Goal: Task Accomplishment & Management: Manage account settings

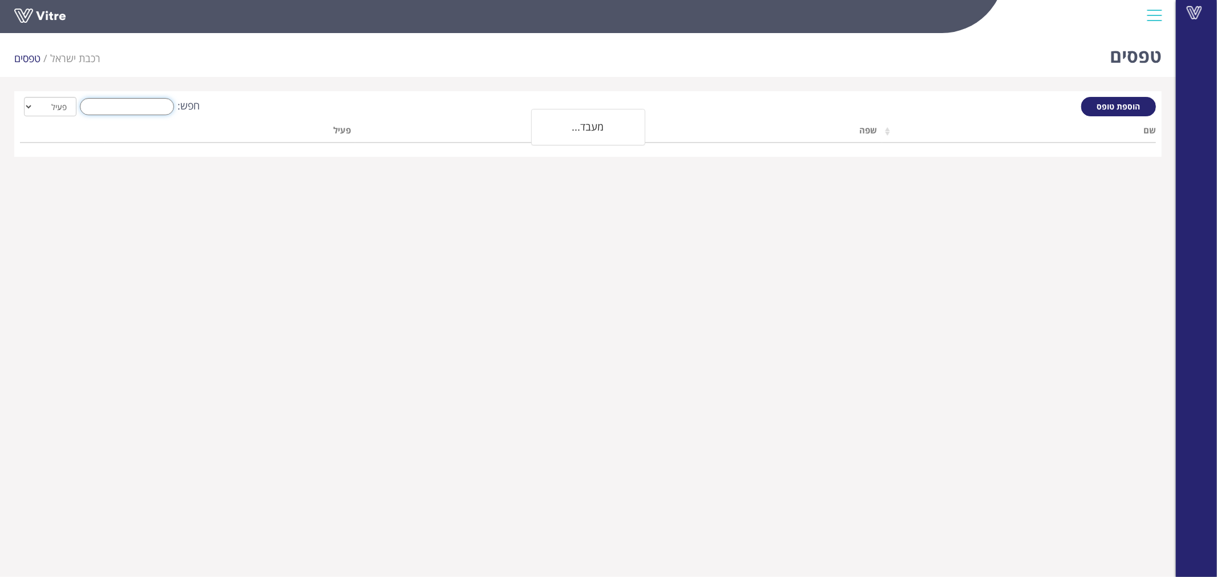
click at [128, 112] on input "חפש:" at bounding box center [127, 106] width 94 height 17
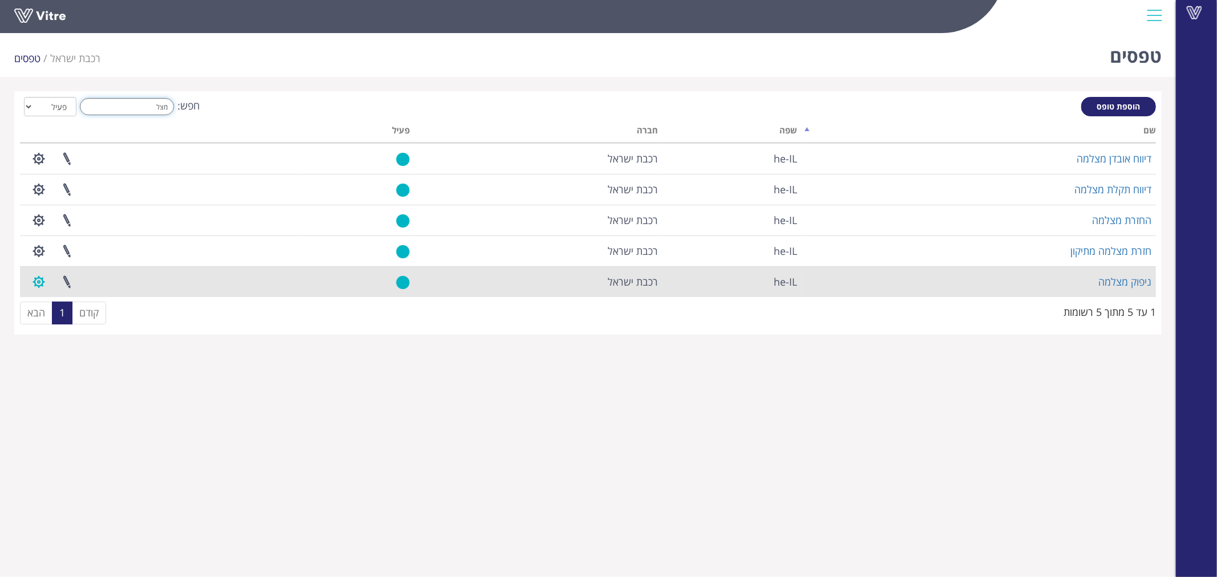
type input "מצל"
click at [41, 281] on button "button" at bounding box center [39, 282] width 29 height 30
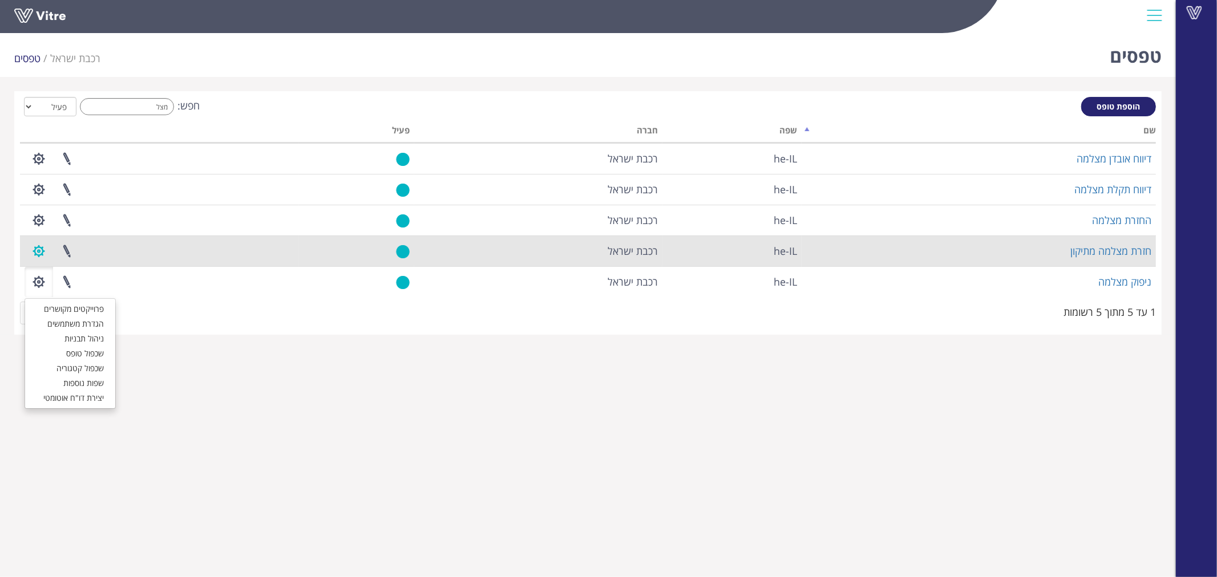
click at [34, 247] on button "button" at bounding box center [39, 251] width 29 height 30
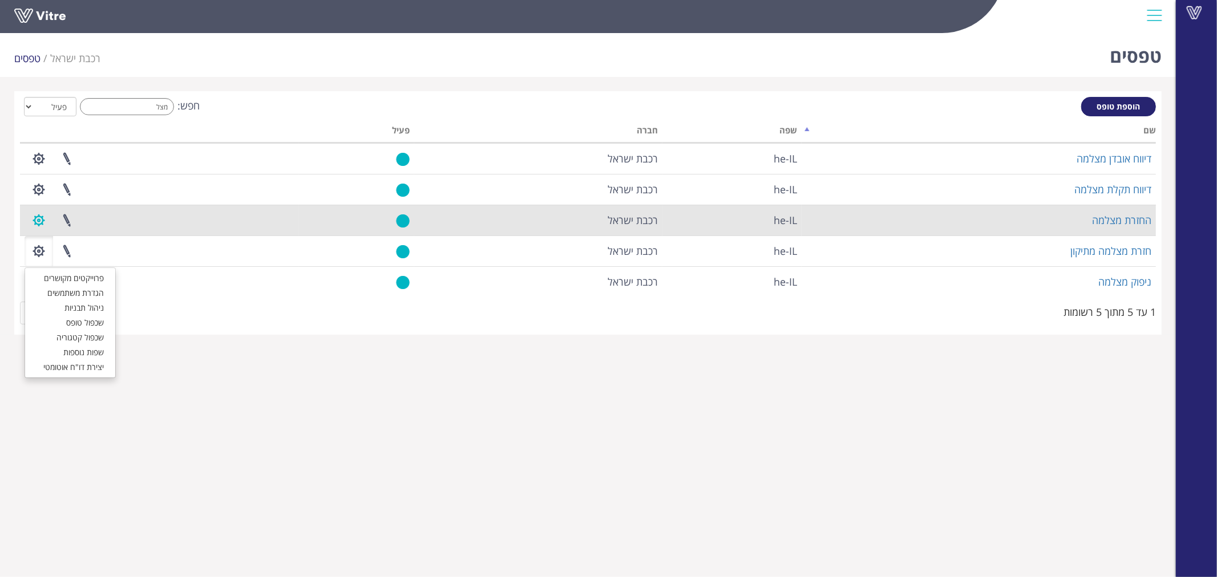
click at [40, 215] on button "button" at bounding box center [39, 220] width 29 height 30
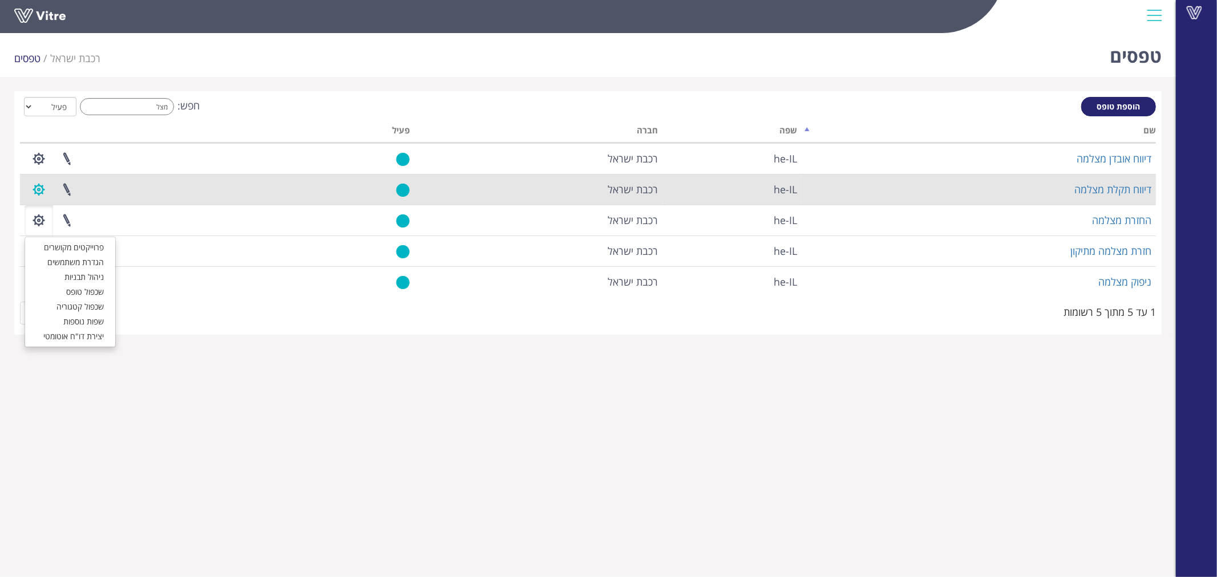
click at [41, 181] on button "button" at bounding box center [39, 190] width 29 height 30
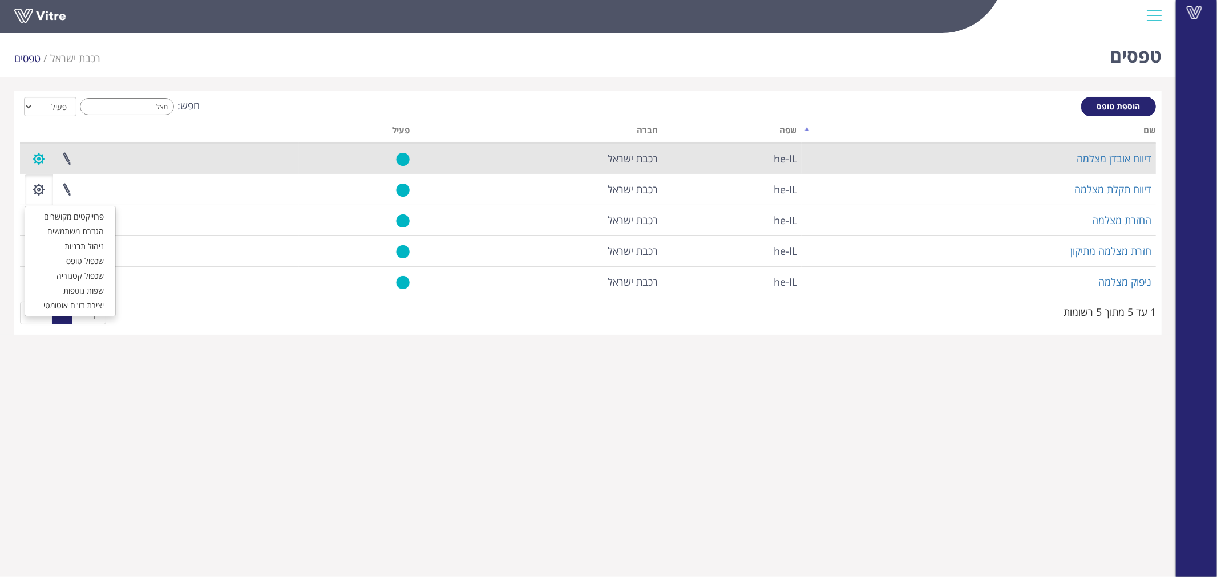
click at [38, 157] on button "button" at bounding box center [39, 159] width 29 height 30
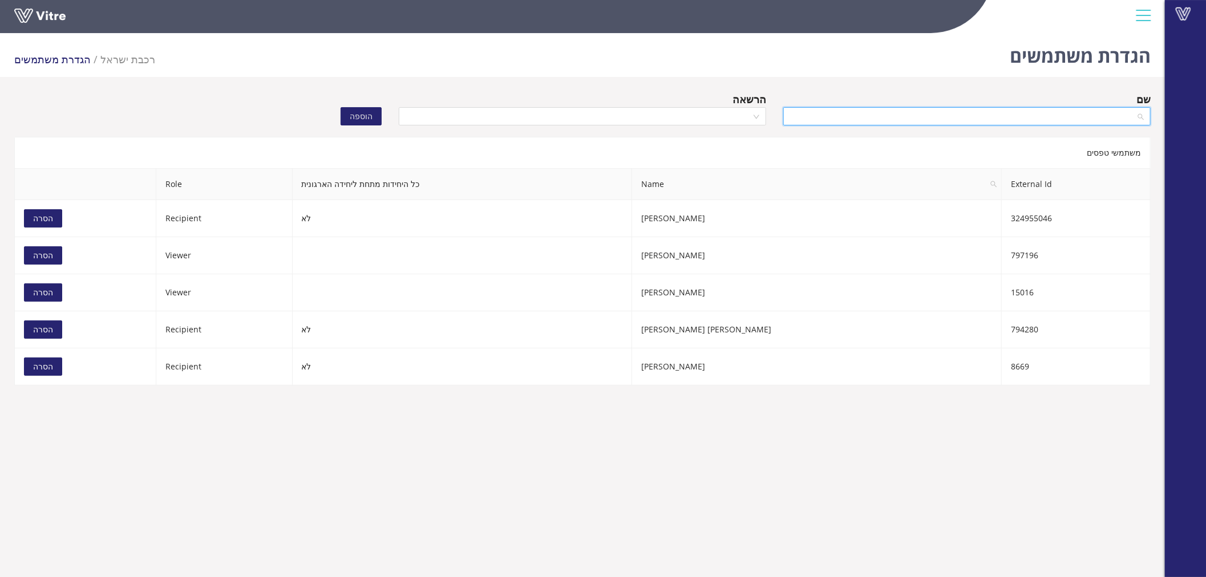
click at [1028, 118] on input "search" at bounding box center [963, 116] width 346 height 17
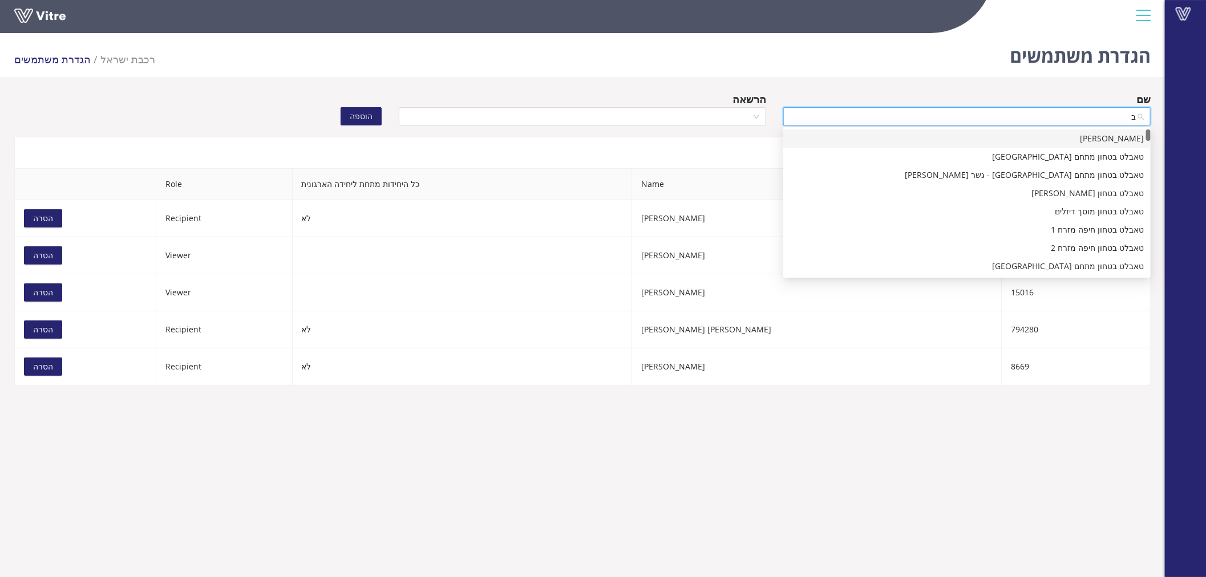
type input "בב"
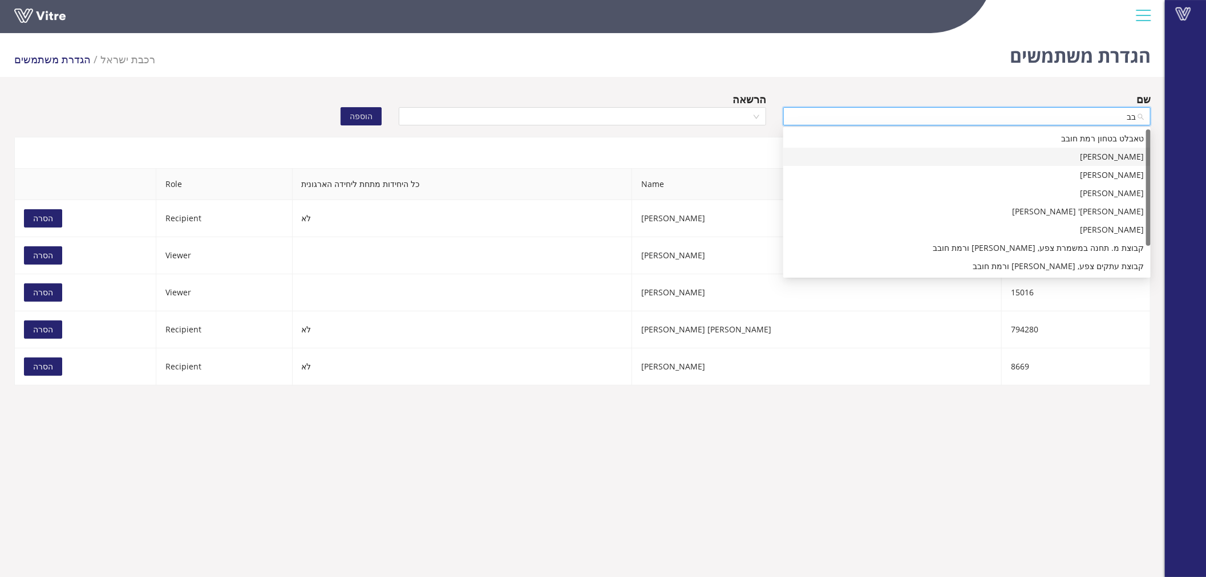
click at [1048, 157] on div "[PERSON_NAME]" at bounding box center [967, 157] width 354 height 13
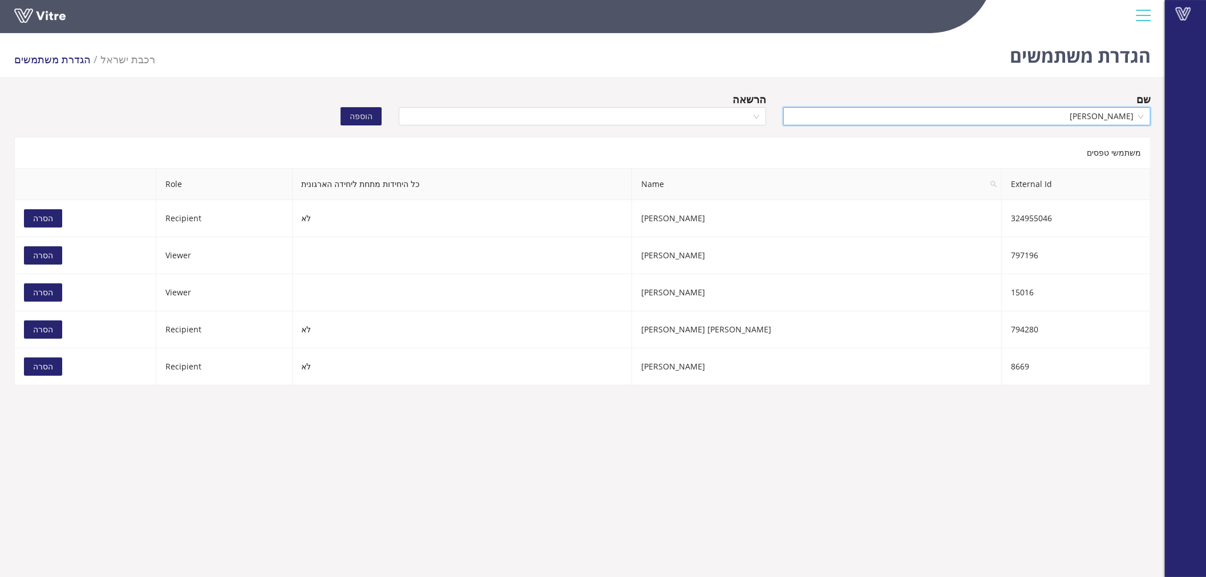
scroll to position [10750, 0]
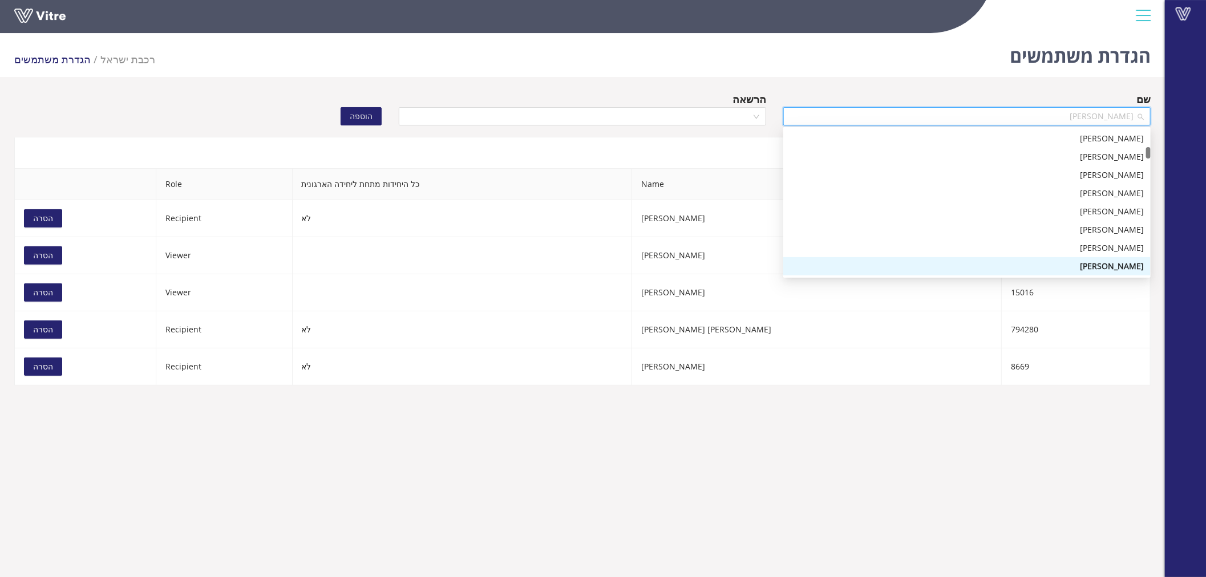
drag, startPoint x: 1089, startPoint y: 112, endPoint x: 1129, endPoint y: 111, distance: 40.0
click at [1129, 111] on span "[PERSON_NAME]" at bounding box center [967, 116] width 354 height 17
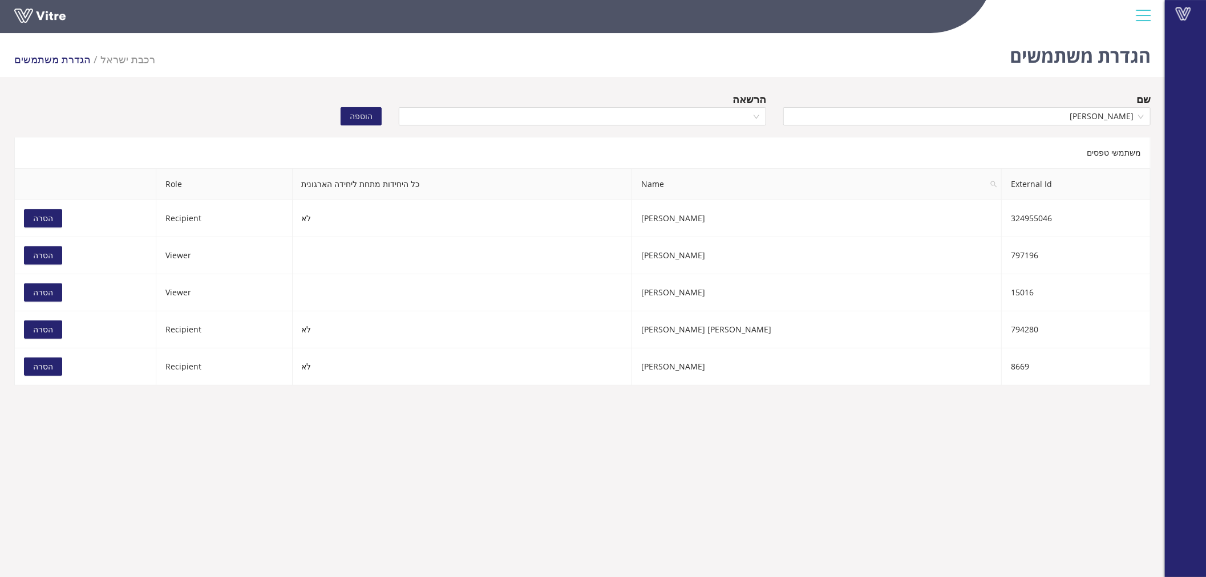
click at [1066, 91] on div "שם" at bounding box center [966, 99] width 367 height 16
click at [676, 126] on div "הרשאה" at bounding box center [582, 111] width 385 height 40
click at [680, 120] on input "search" at bounding box center [579, 116] width 346 height 17
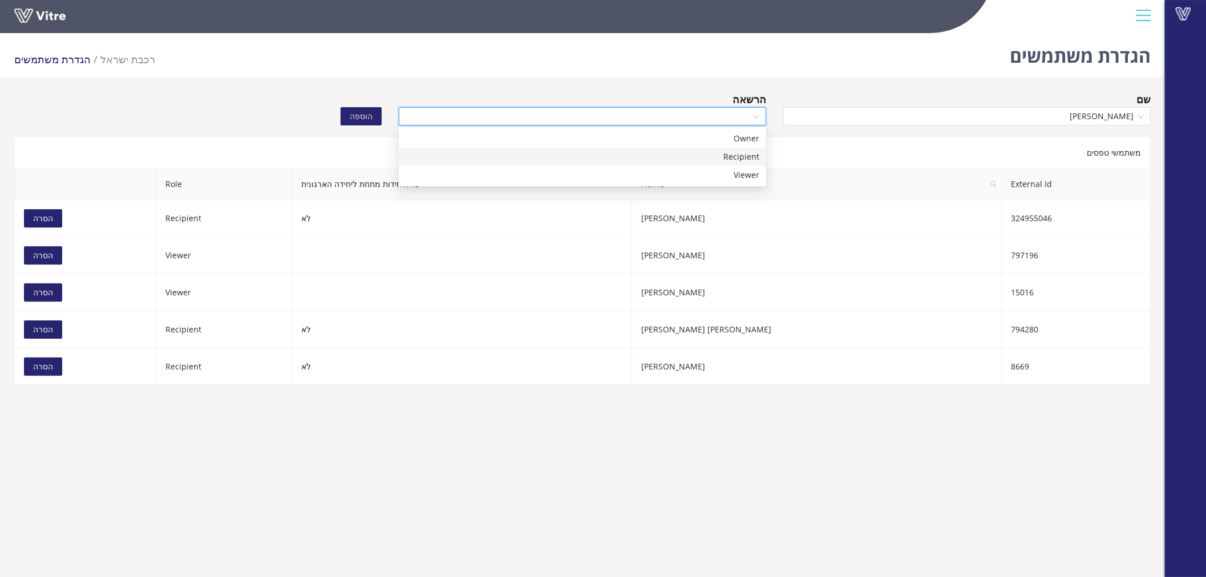
drag, startPoint x: 691, startPoint y: 151, endPoint x: 649, endPoint y: 140, distance: 43.2
click at [691, 152] on div "Recipient" at bounding box center [583, 157] width 354 height 13
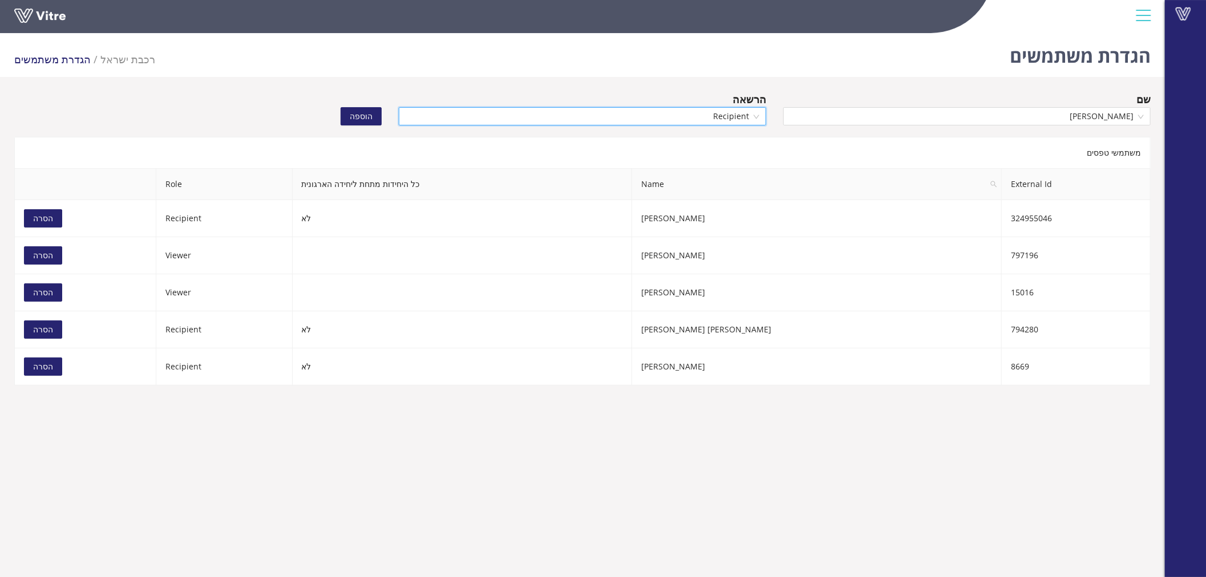
click at [369, 119] on span "הוספה" at bounding box center [361, 116] width 23 height 13
click at [1039, 123] on input "search" at bounding box center [963, 116] width 346 height 17
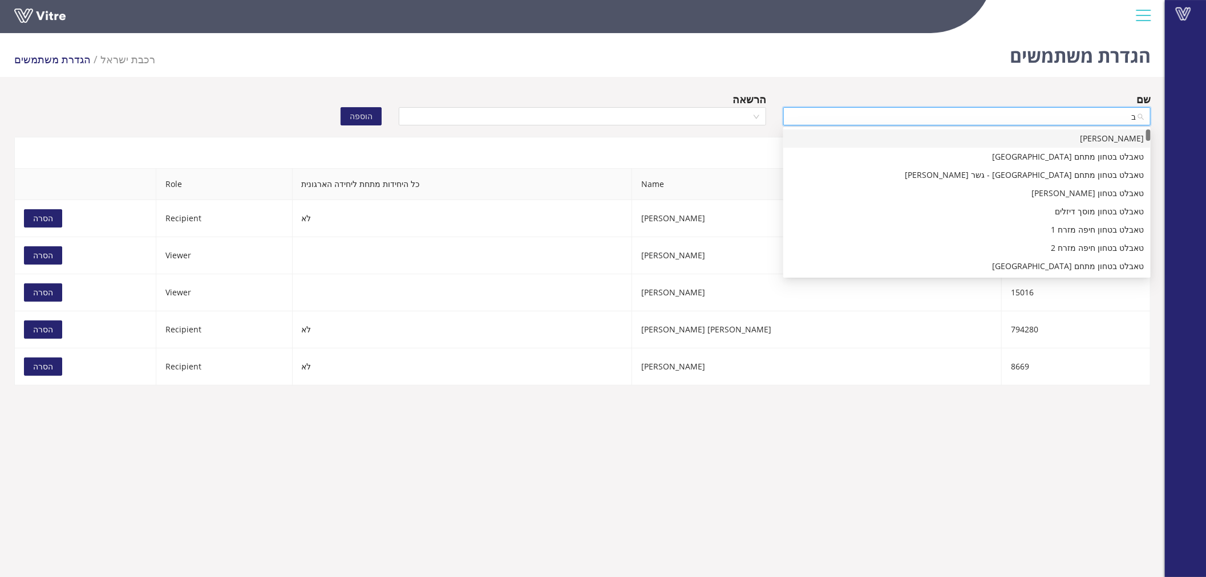
type input "בב"
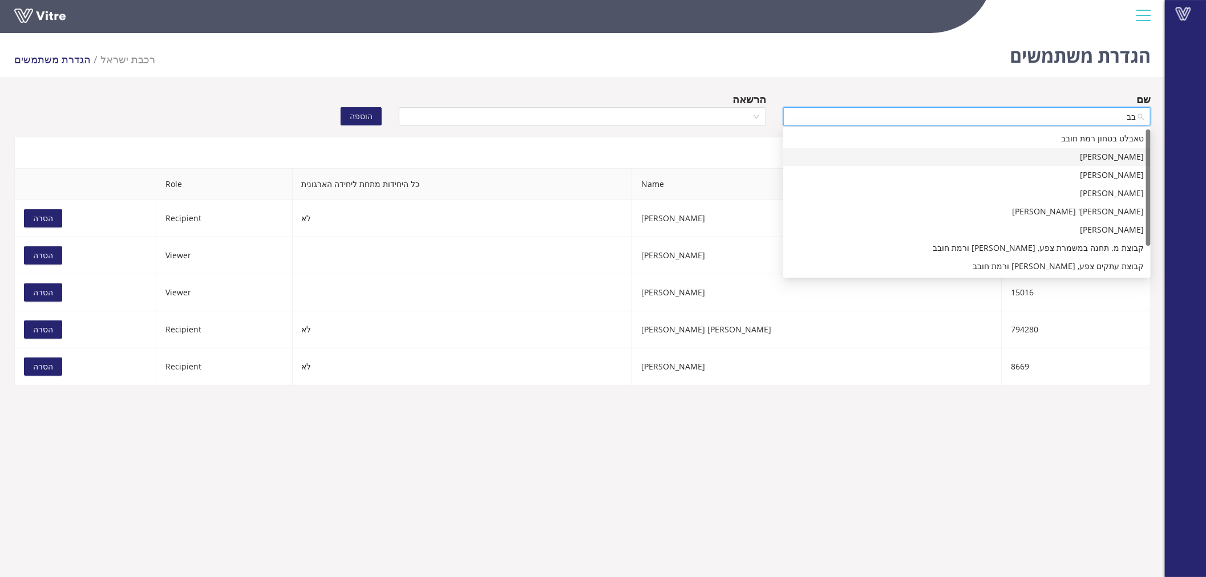
click at [1110, 156] on div "[PERSON_NAME]" at bounding box center [967, 157] width 354 height 13
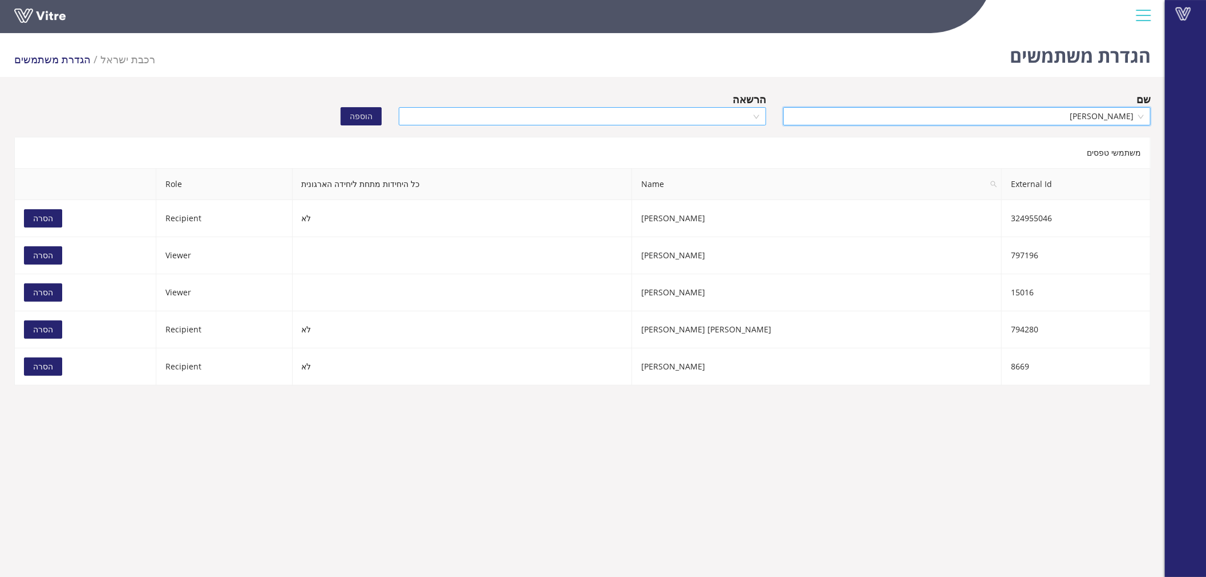
click at [726, 122] on input "search" at bounding box center [579, 116] width 346 height 17
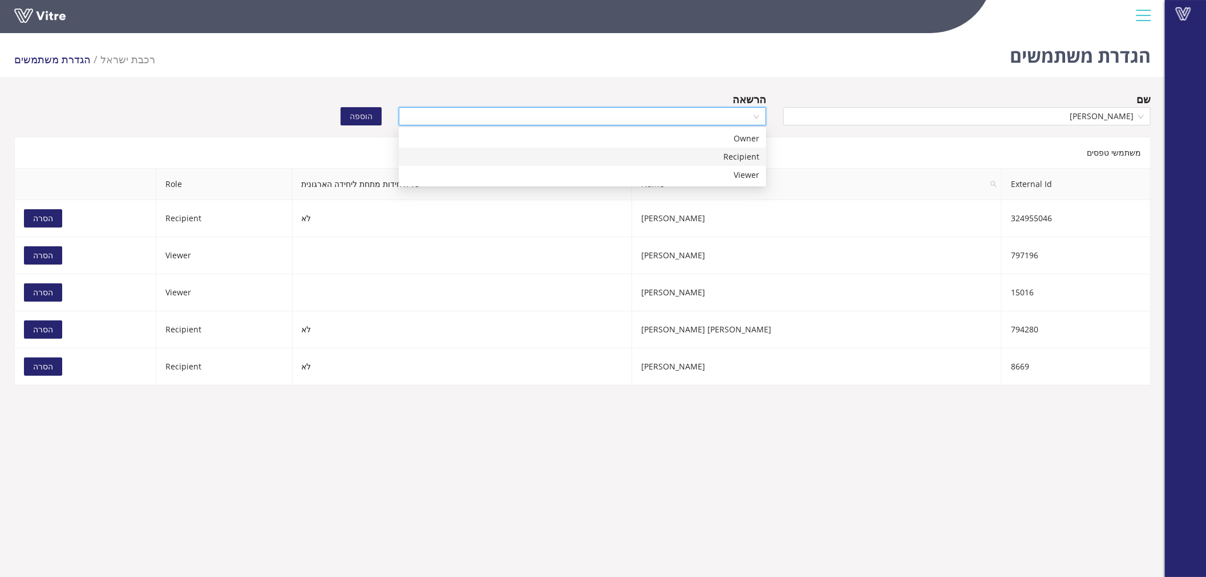
click at [725, 163] on div "Recipient" at bounding box center [583, 157] width 354 height 13
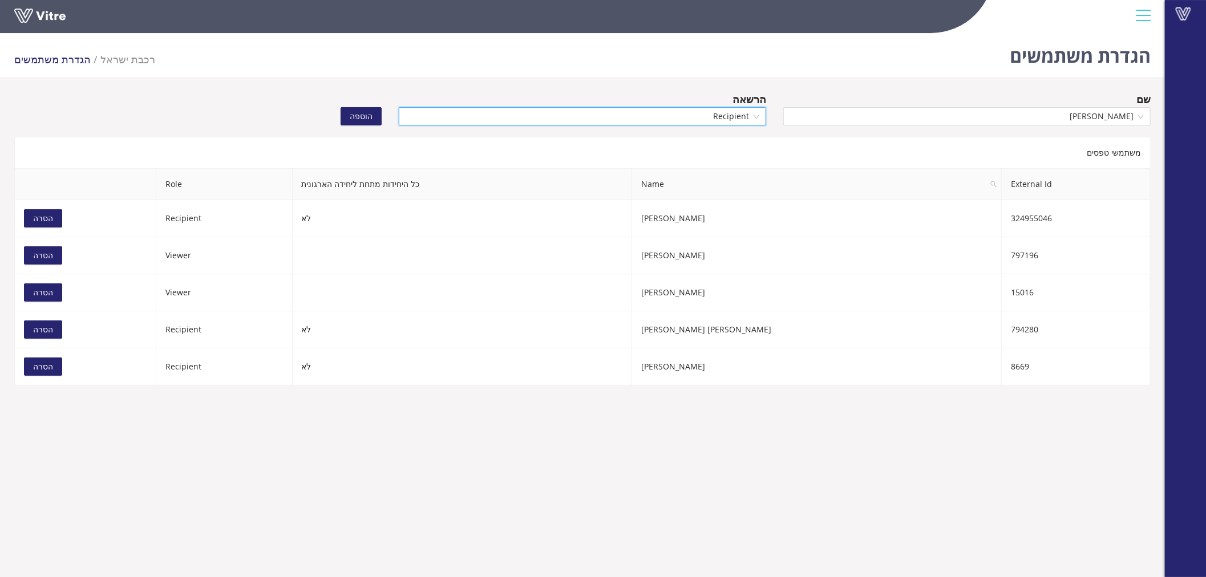
click at [362, 112] on span "הוספה" at bounding box center [361, 116] width 23 height 13
click at [995, 119] on input "search" at bounding box center [963, 116] width 346 height 17
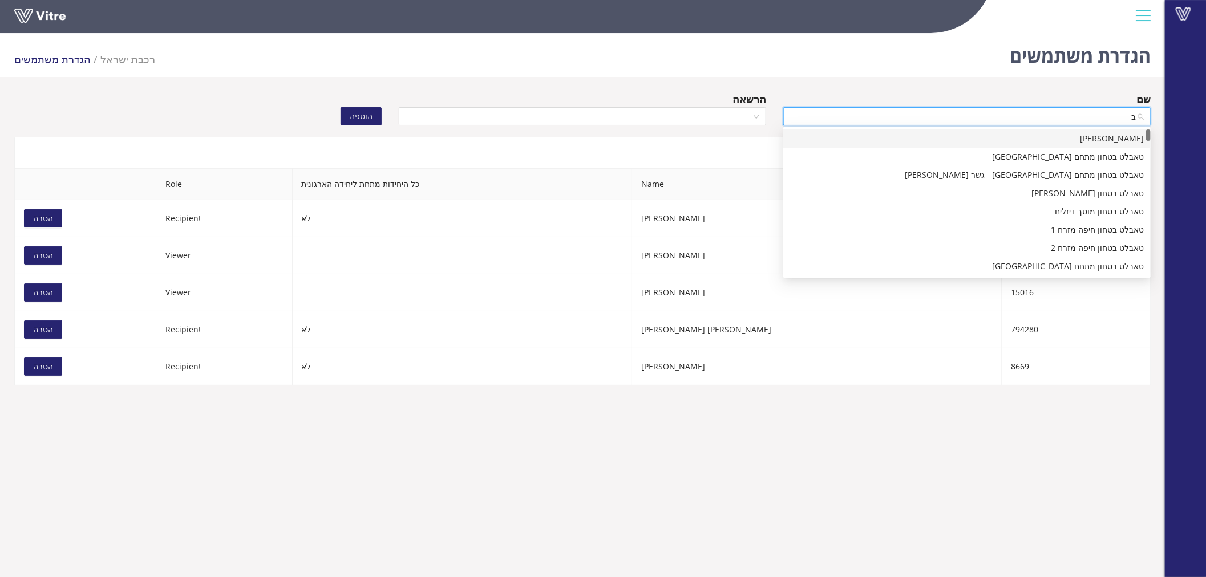
type input "בב"
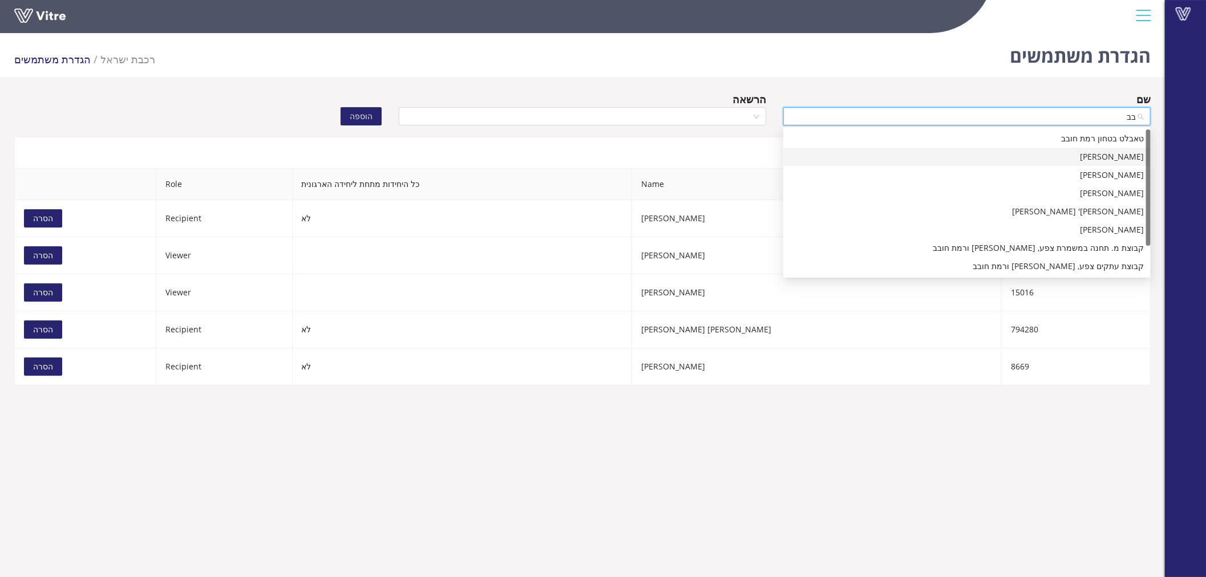
click at [1132, 160] on div "[PERSON_NAME]" at bounding box center [967, 157] width 354 height 13
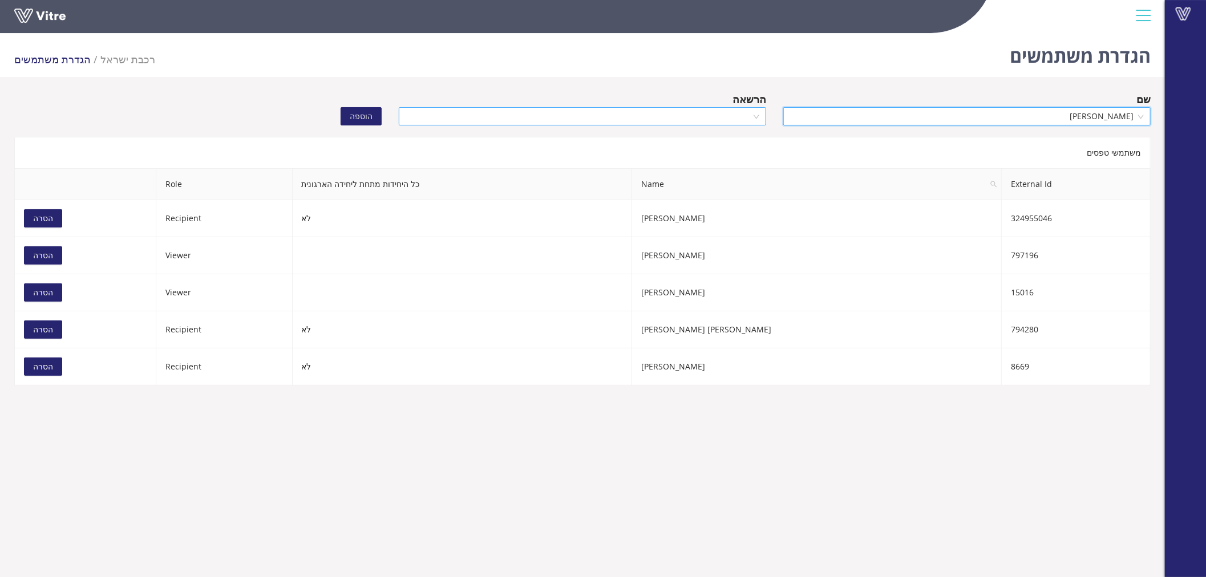
click at [710, 118] on input "search" at bounding box center [579, 116] width 346 height 17
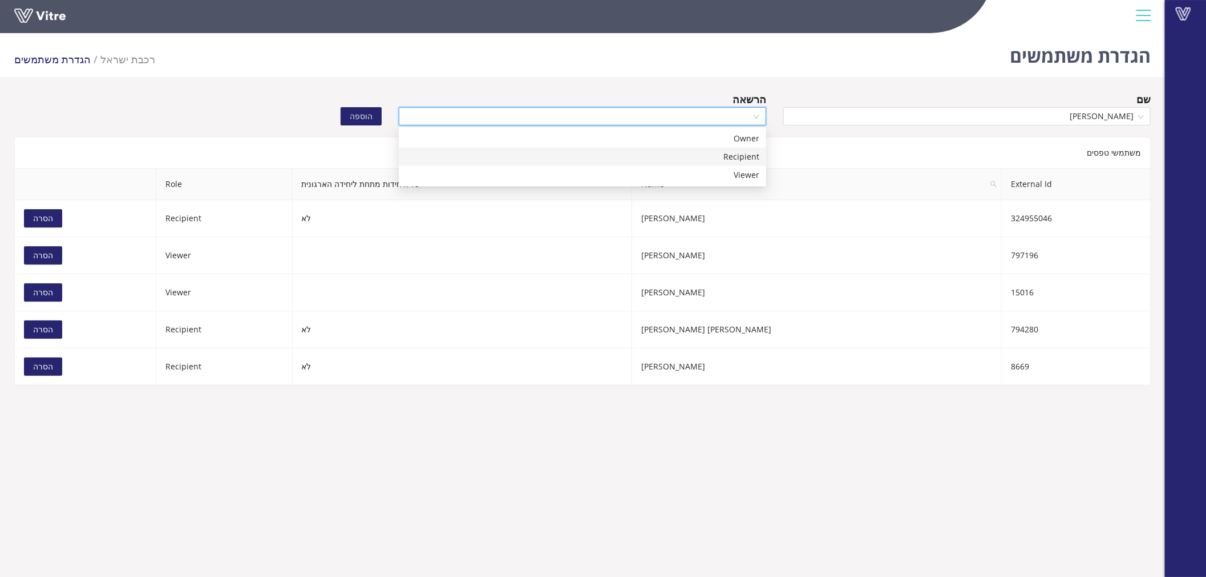
click at [722, 160] on div "Recipient" at bounding box center [583, 157] width 354 height 13
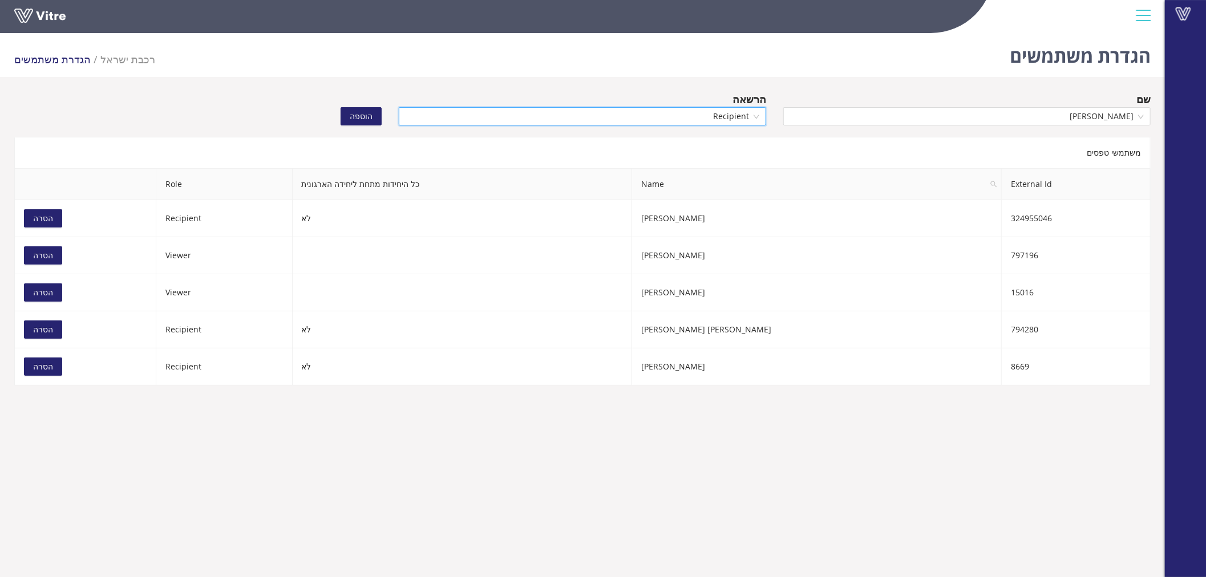
click at [366, 122] on span "הוספה" at bounding box center [361, 116] width 23 height 13
click at [1062, 108] on input "search" at bounding box center [963, 116] width 346 height 17
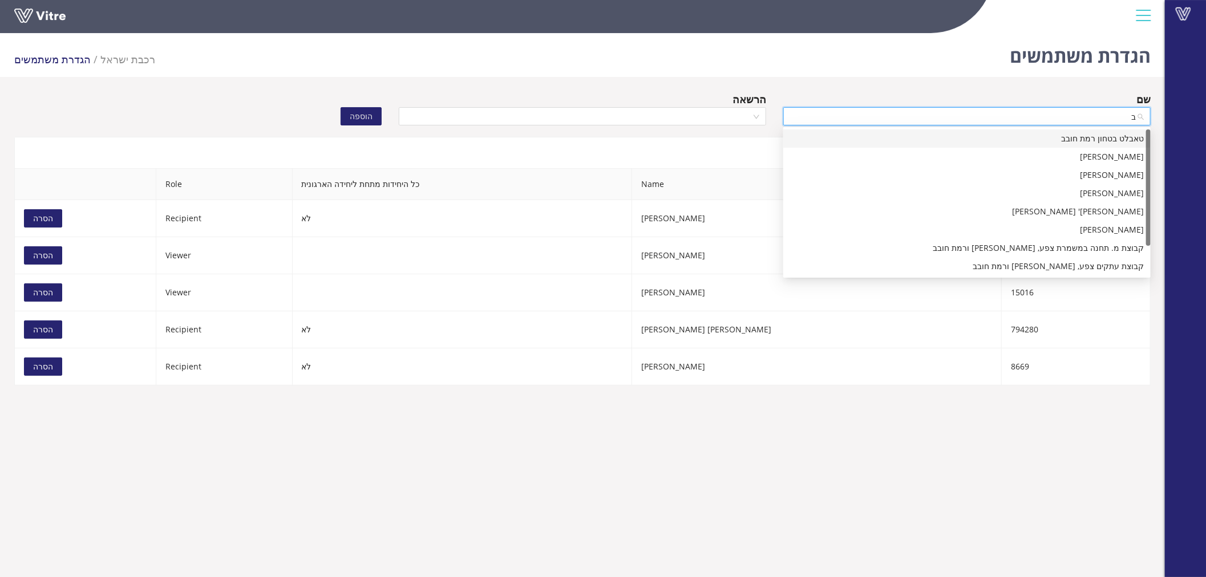
type input "בב"
click at [1088, 151] on div "[PERSON_NAME]" at bounding box center [967, 157] width 354 height 13
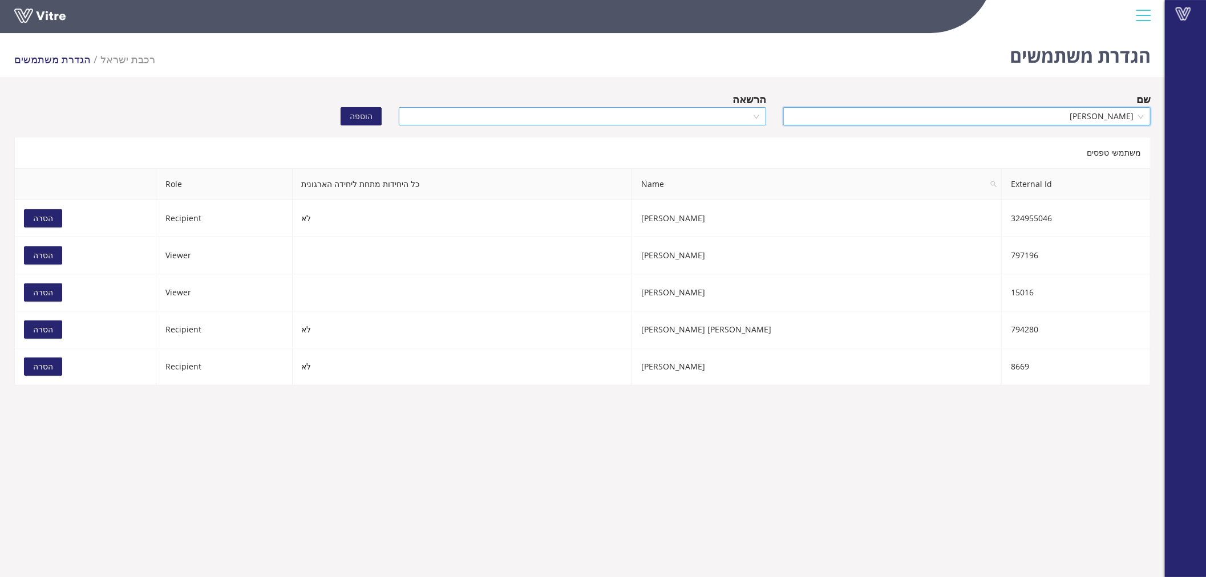
click at [702, 118] on input "search" at bounding box center [579, 116] width 346 height 17
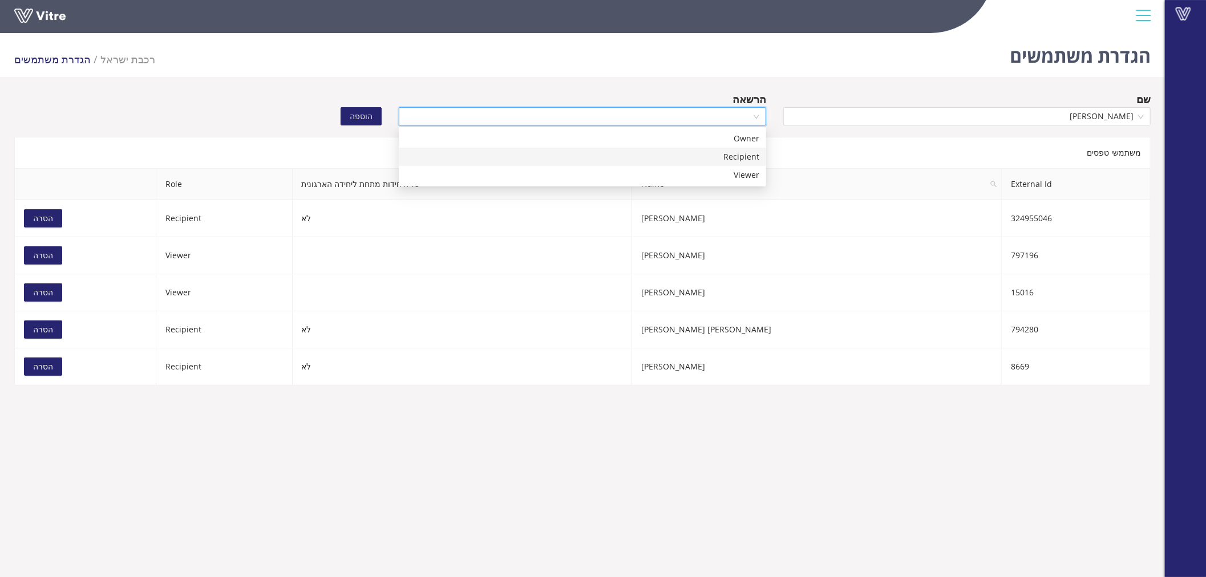
click at [726, 155] on div "Recipient" at bounding box center [583, 157] width 354 height 13
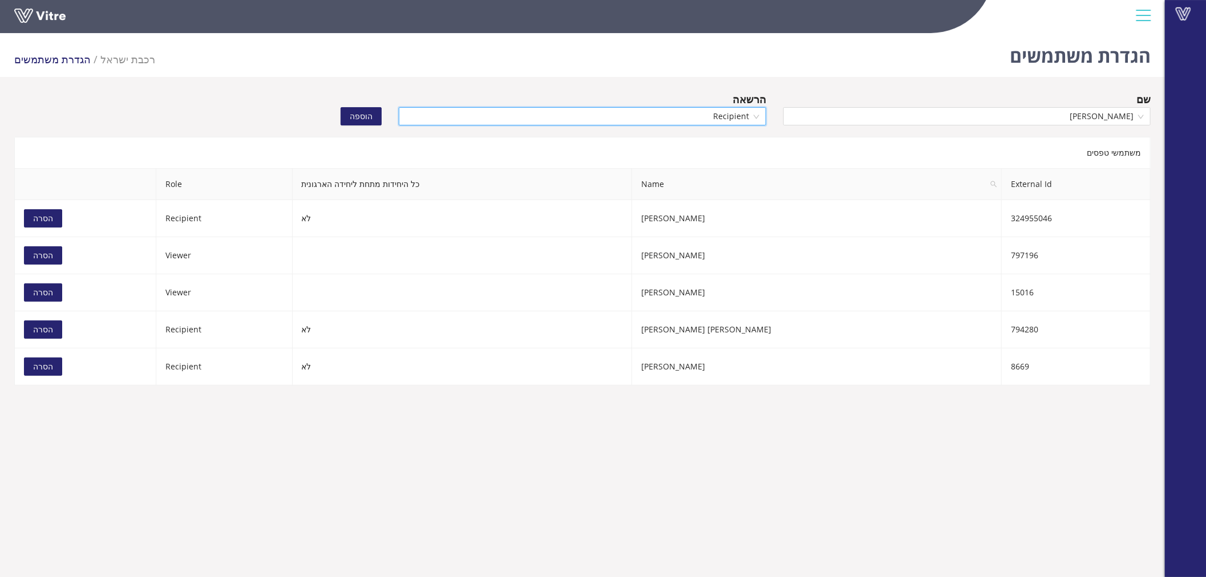
click at [367, 121] on span "הוספה" at bounding box center [361, 116] width 23 height 13
click at [1081, 121] on input "search" at bounding box center [963, 116] width 346 height 17
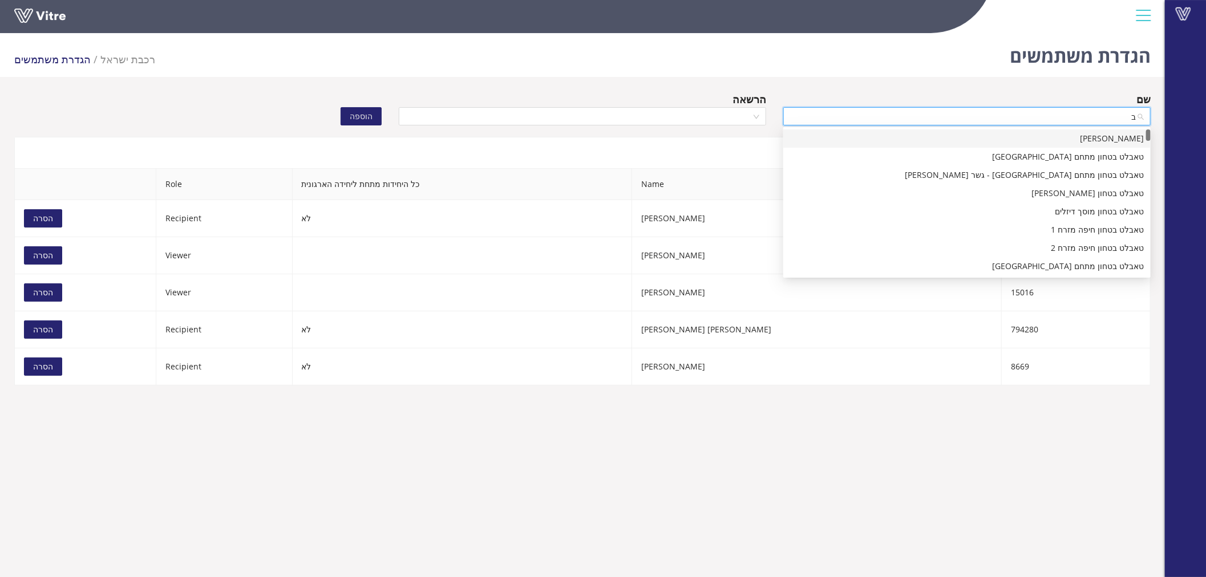
type input "בב"
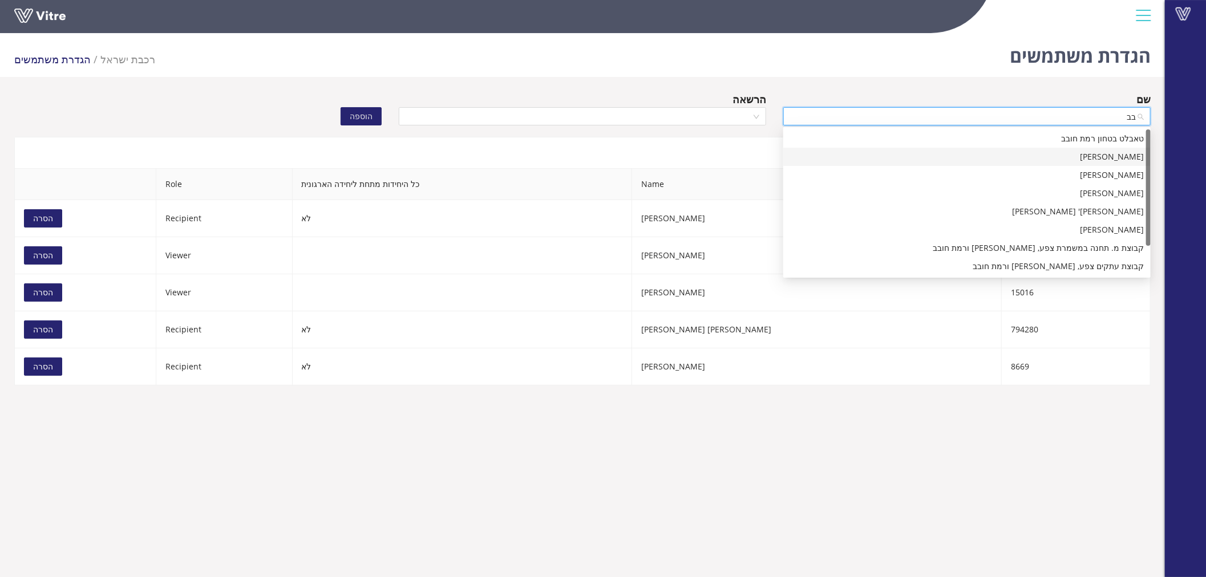
click at [1109, 151] on div "[PERSON_NAME]" at bounding box center [967, 157] width 354 height 13
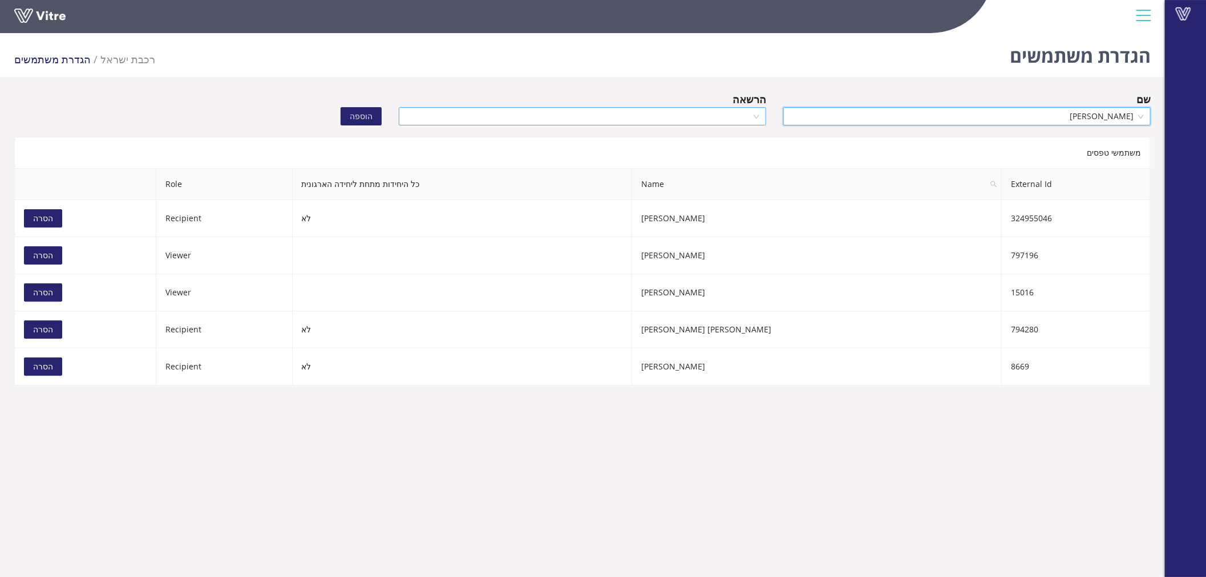
click at [657, 112] on input "search" at bounding box center [579, 116] width 346 height 17
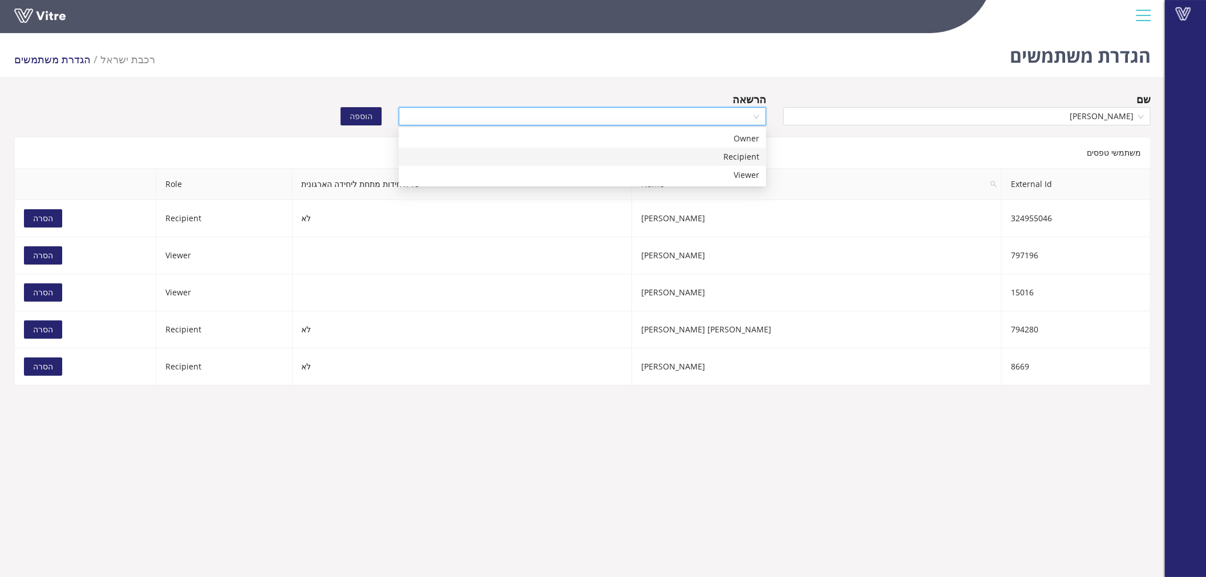
click at [686, 151] on div "Recipient" at bounding box center [583, 157] width 354 height 13
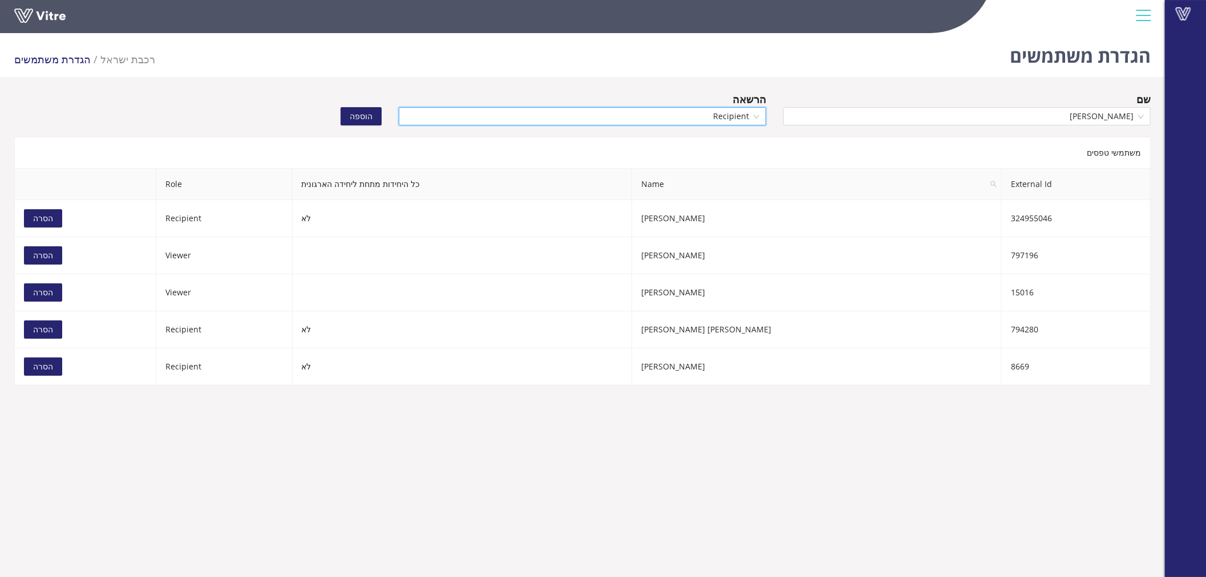
click at [371, 115] on span "הוספה" at bounding box center [361, 116] width 23 height 13
